Goal: Transaction & Acquisition: Book appointment/travel/reservation

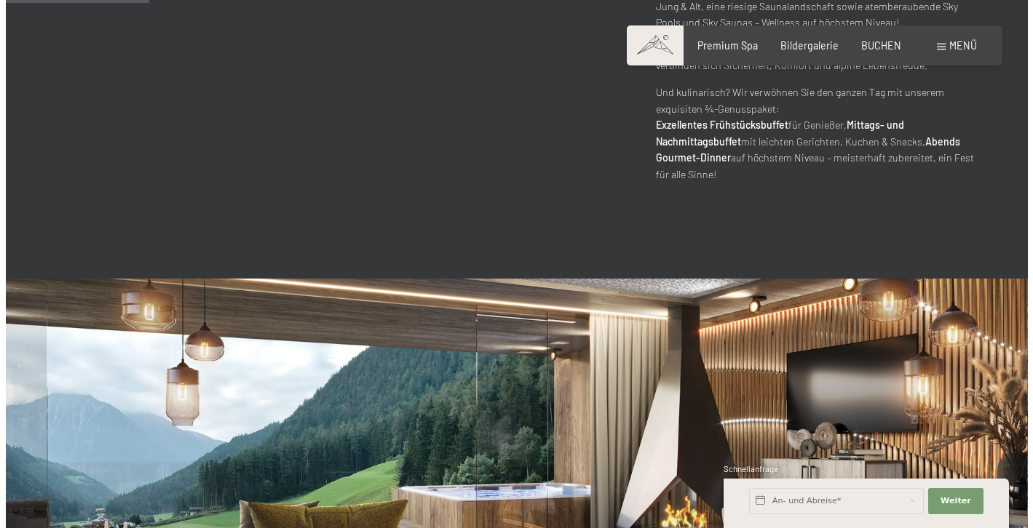
scroll to position [922, 0]
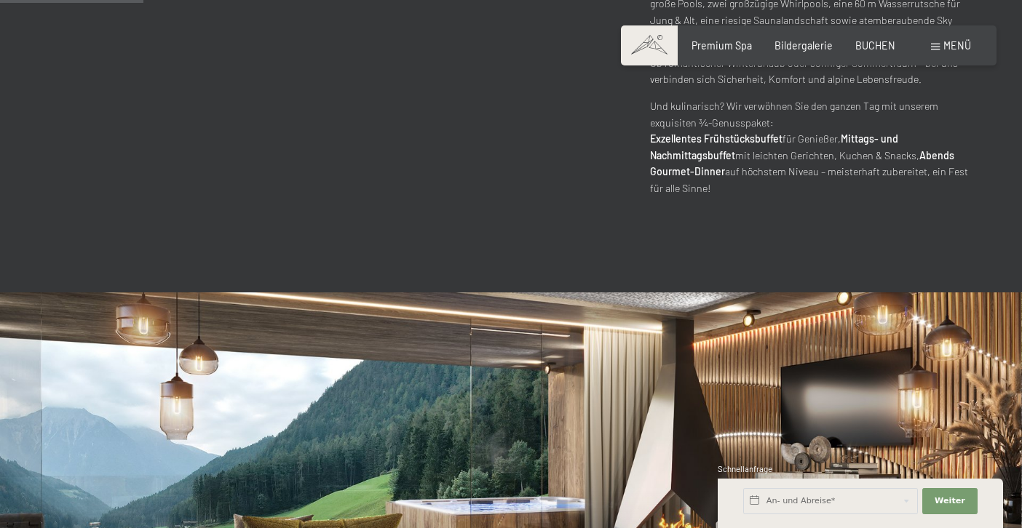
click at [938, 45] on span at bounding box center [935, 47] width 9 height 7
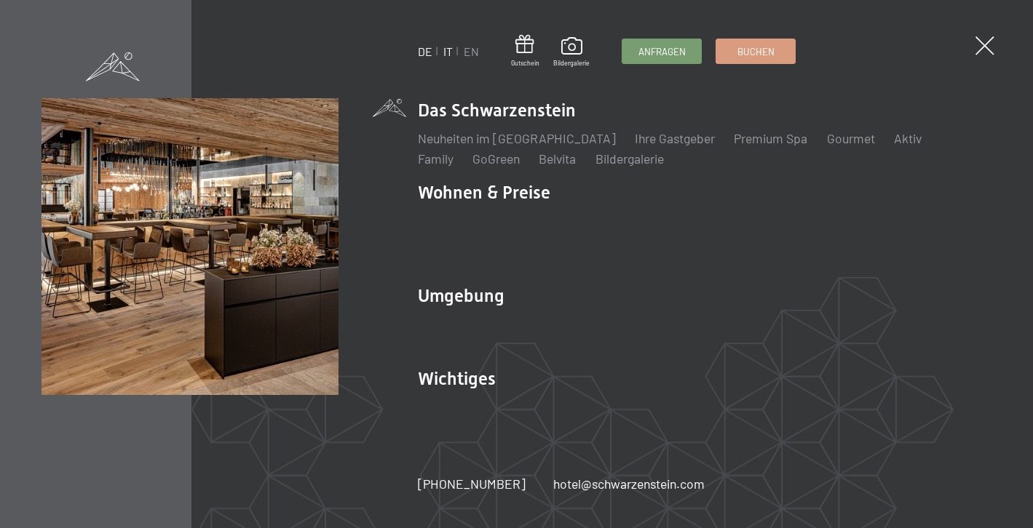
click at [449, 52] on link "IT" at bounding box center [447, 51] width 9 height 14
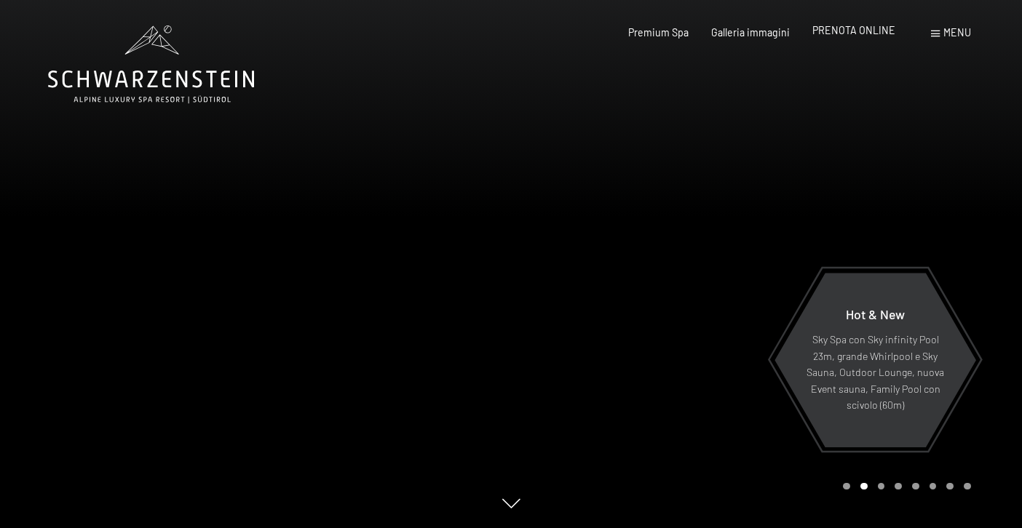
click at [884, 28] on span "PRENOTA ONLINE" at bounding box center [853, 30] width 83 height 12
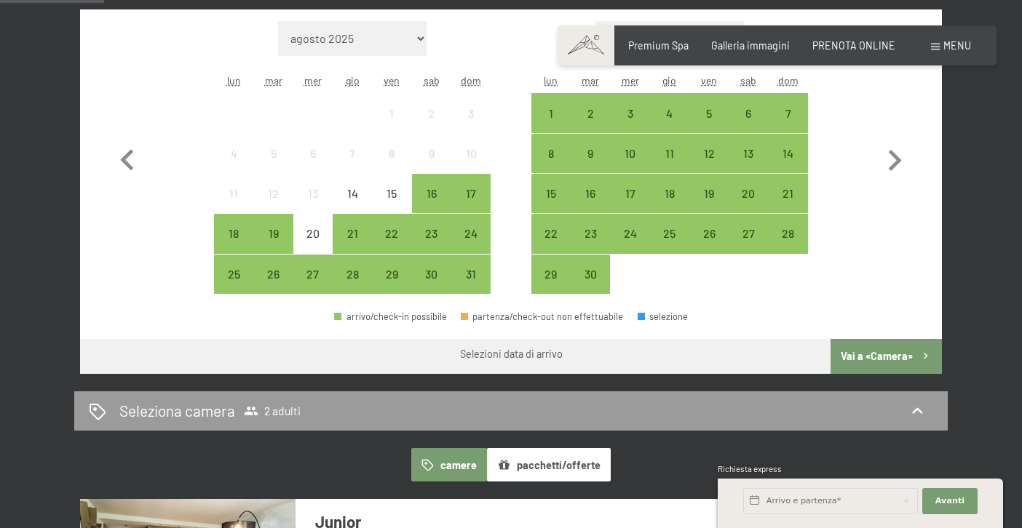
scroll to position [504, 0]
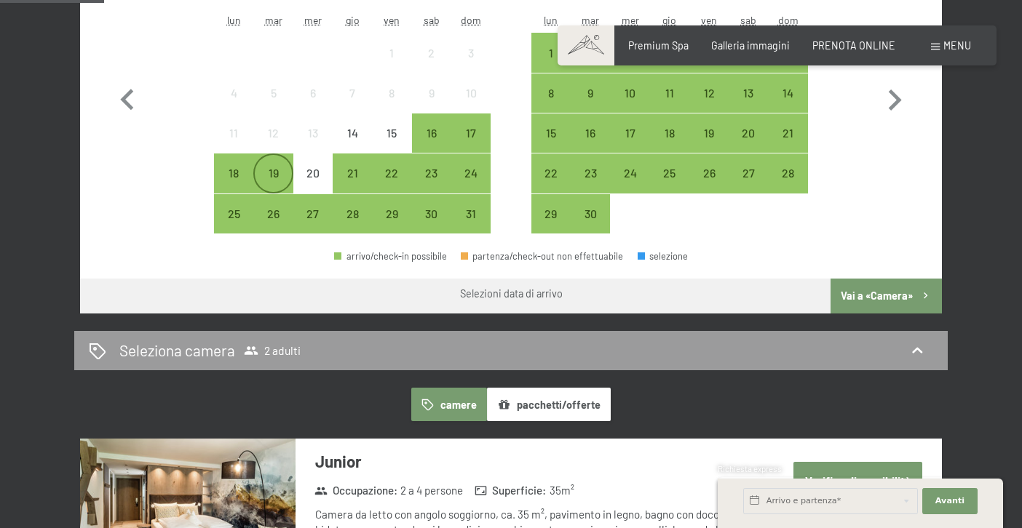
click at [257, 165] on div "19" at bounding box center [273, 173] width 36 height 36
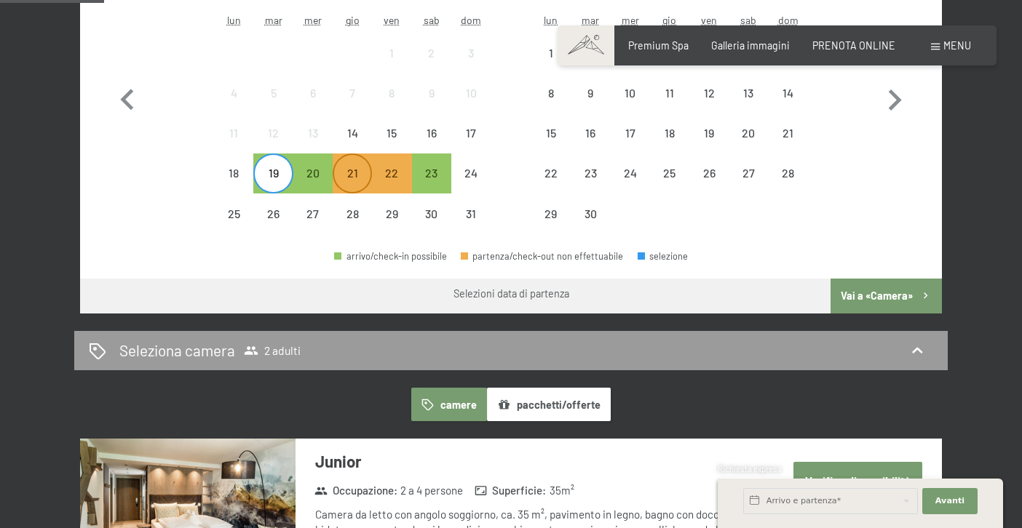
click at [349, 184] on div "21" at bounding box center [352, 185] width 36 height 36
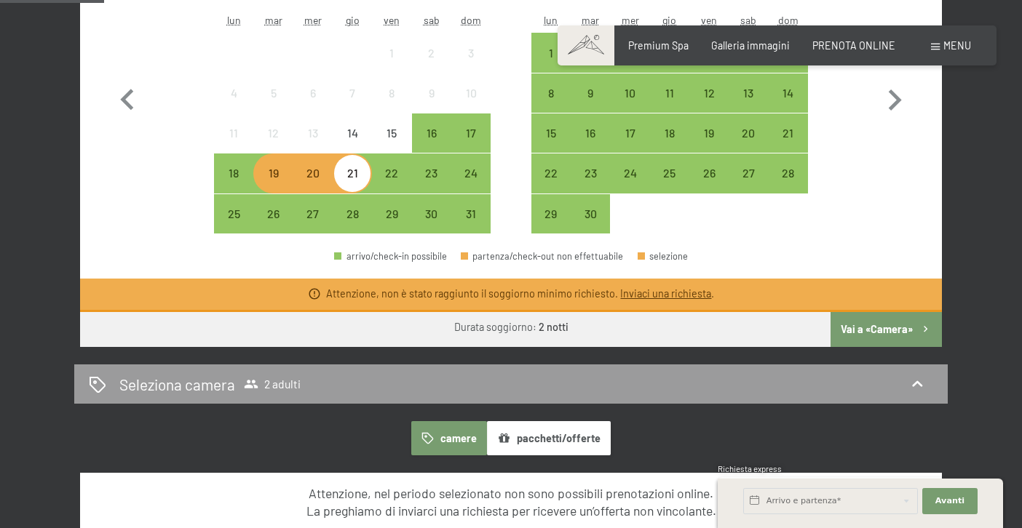
click at [277, 178] on div "19" at bounding box center [273, 185] width 36 height 36
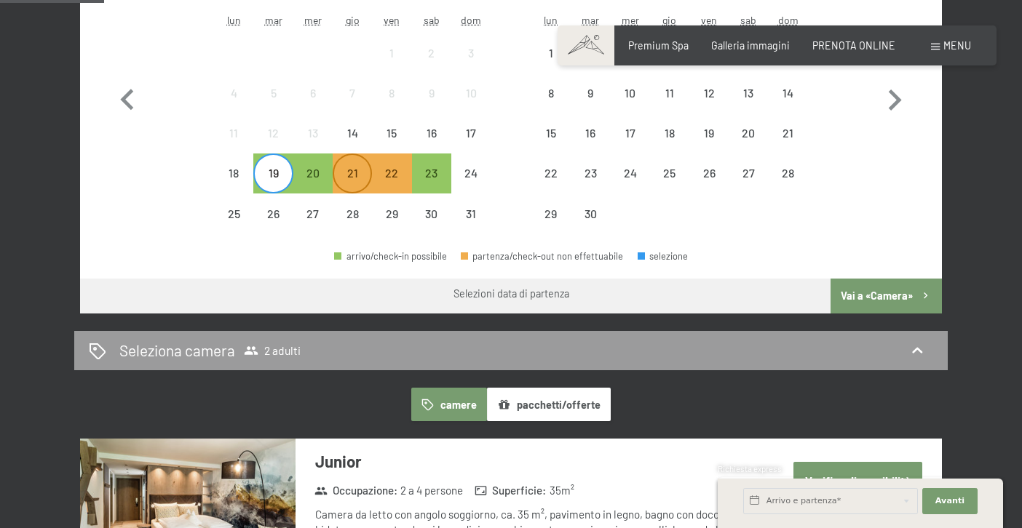
click at [356, 171] on div "21" at bounding box center [352, 185] width 36 height 36
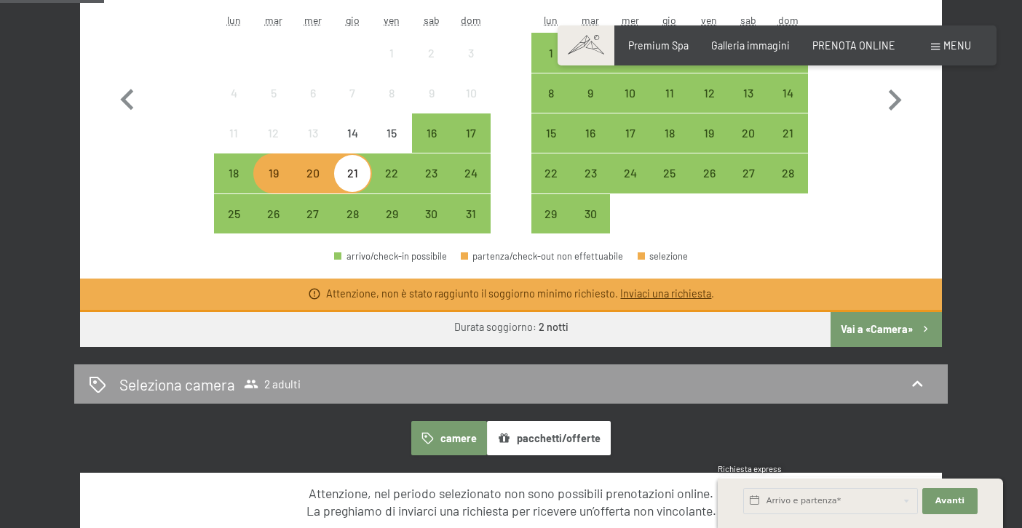
click at [280, 183] on div "19" at bounding box center [273, 185] width 36 height 36
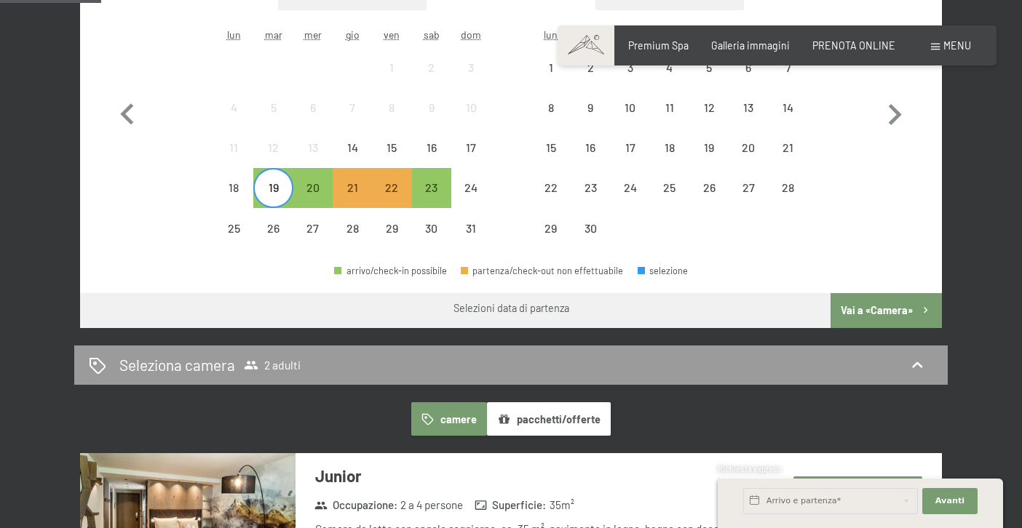
scroll to position [489, 0]
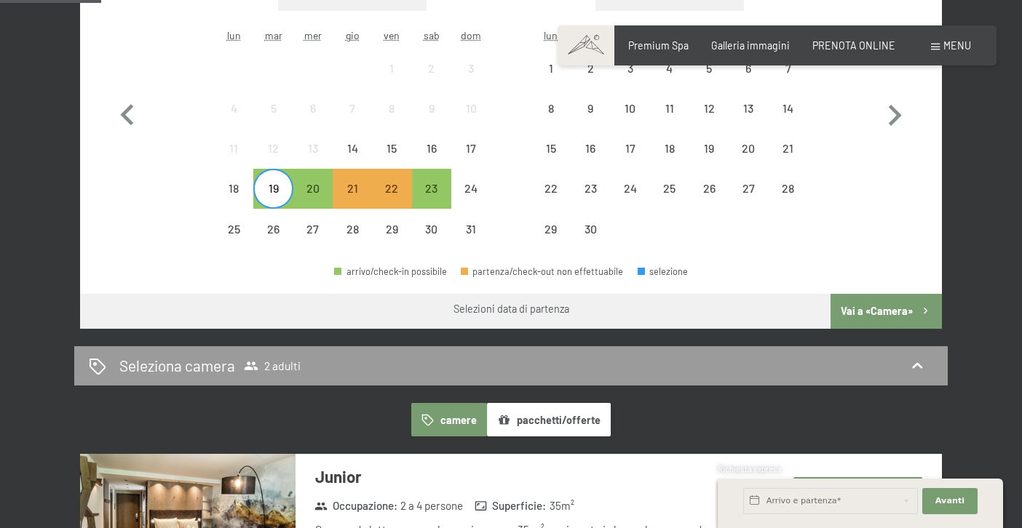
click at [272, 191] on div "19" at bounding box center [273, 201] width 36 height 36
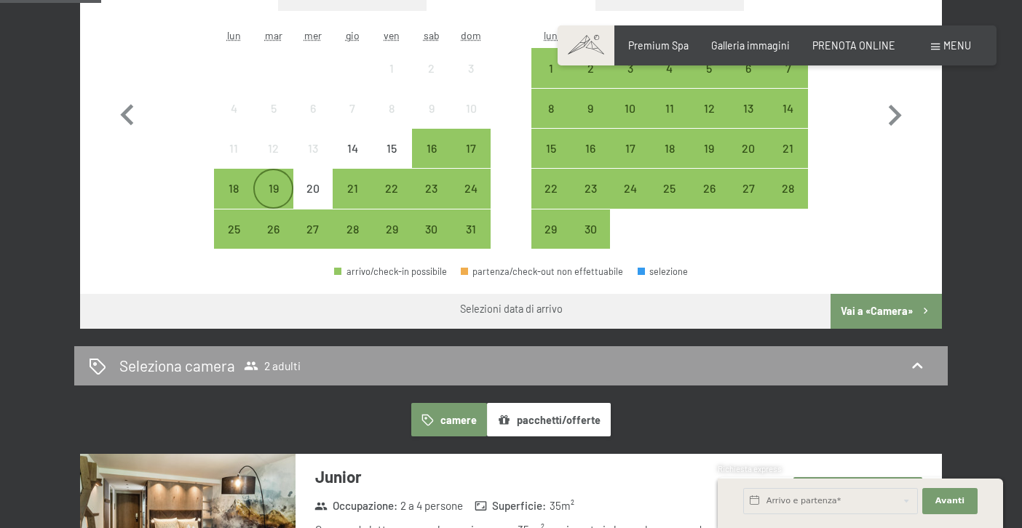
click at [272, 191] on div "19" at bounding box center [273, 201] width 36 height 36
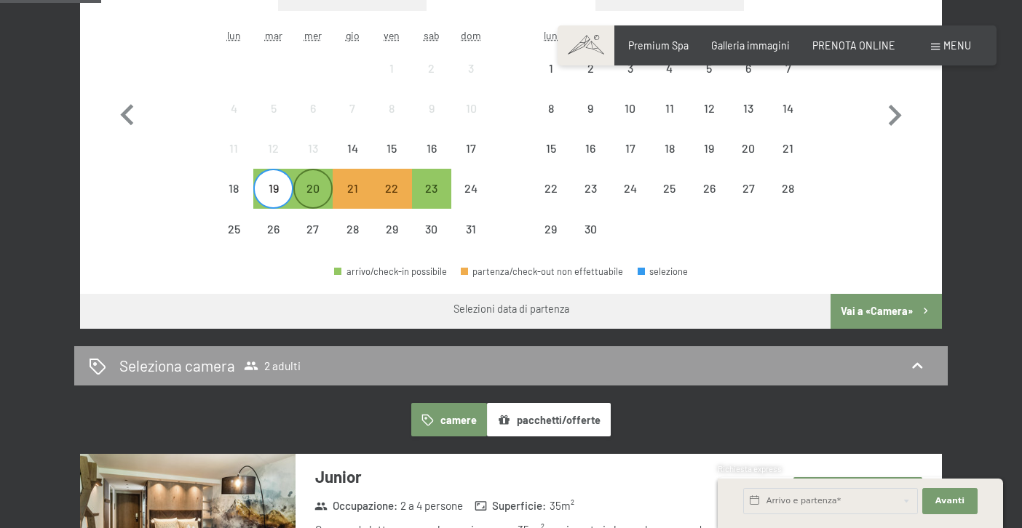
click at [319, 197] on div "20" at bounding box center [313, 201] width 36 height 36
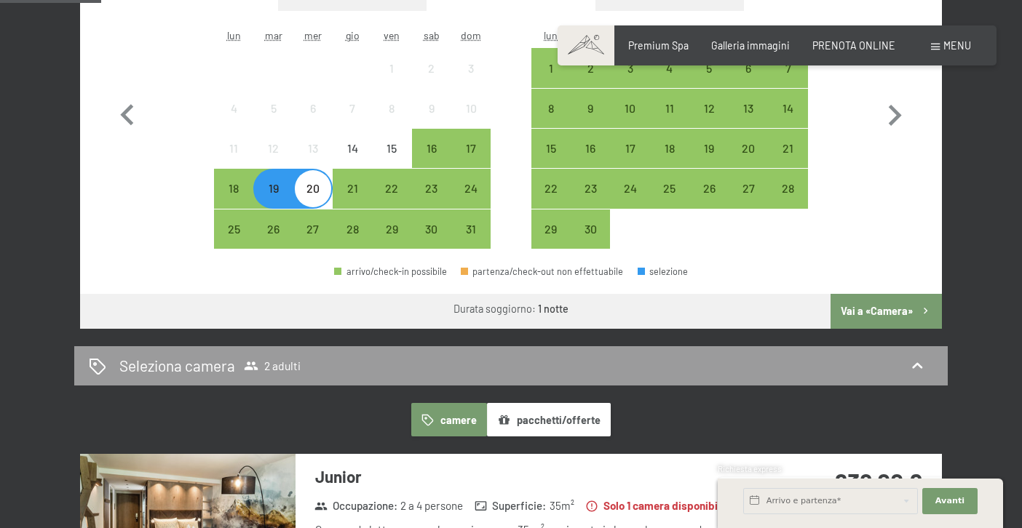
click at [269, 199] on div "19" at bounding box center [273, 201] width 36 height 36
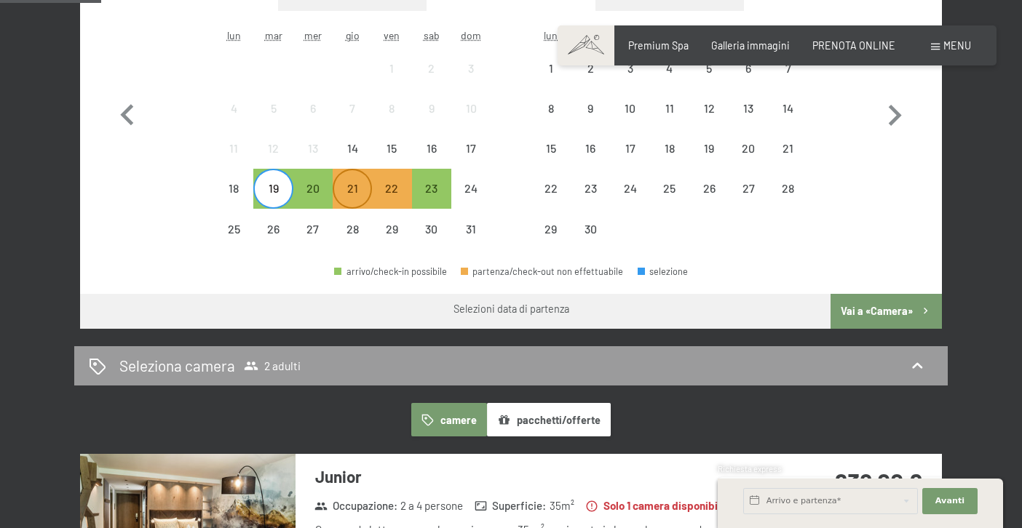
click at [353, 191] on div "21" at bounding box center [352, 201] width 36 height 36
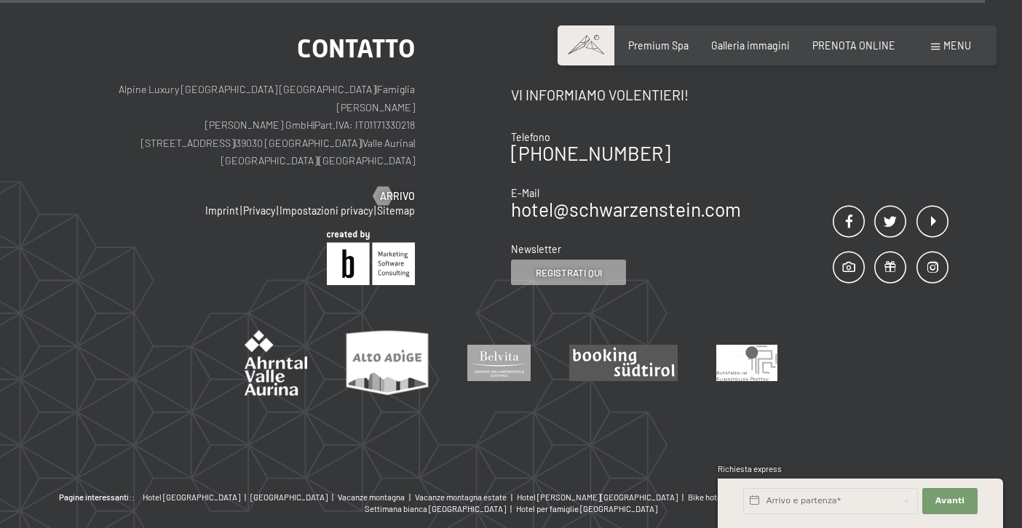
scroll to position [1508, 0]
click at [751, 51] on div "Premium Spa Galleria immagini PRENOTA ONLINE" at bounding box center [750, 46] width 335 height 15
